Goal: Check status

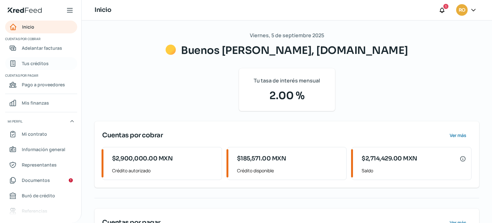
click at [32, 60] on span "Tus créditos" at bounding box center [35, 63] width 27 height 8
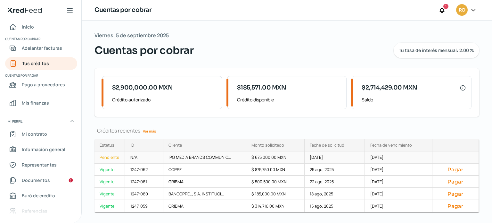
click at [104, 156] on div "Pendiente" at bounding box center [110, 157] width 31 height 12
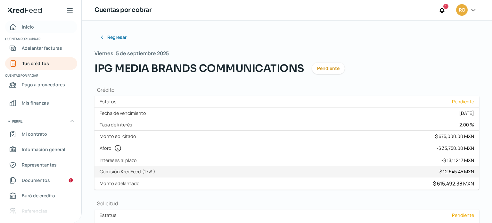
click at [27, 30] on span "Inicio" at bounding box center [28, 27] width 12 height 8
